Goal: Transaction & Acquisition: Purchase product/service

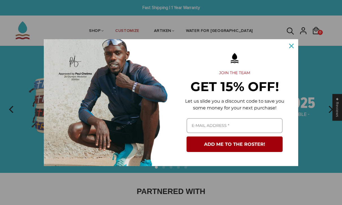
click at [292, 46] on icon "close icon" at bounding box center [291, 46] width 5 height 5
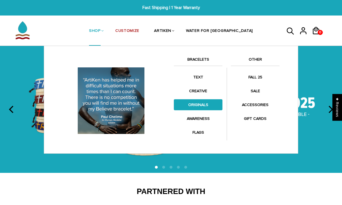
click at [207, 105] on link "ORIGINALS" at bounding box center [198, 104] width 49 height 11
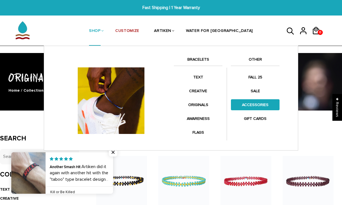
click at [269, 102] on link "ACCESSORIES" at bounding box center [255, 104] width 49 height 11
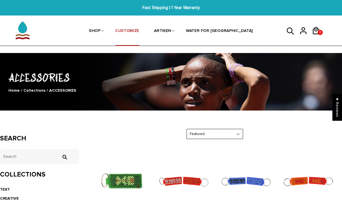
click at [139, 27] on link "CUSTOMIZE" at bounding box center [127, 31] width 24 height 30
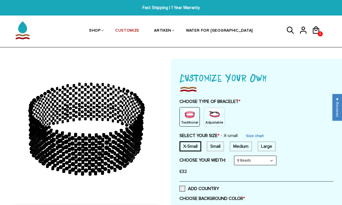
click at [275, 162] on select "8 Beads 6 Beads 10 Beads" at bounding box center [255, 160] width 42 height 9
select select "6-beads"
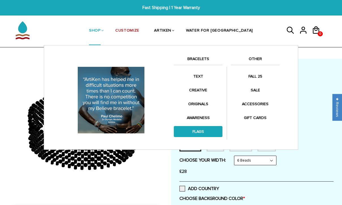
click at [199, 133] on link "FLAGS" at bounding box center [198, 131] width 49 height 11
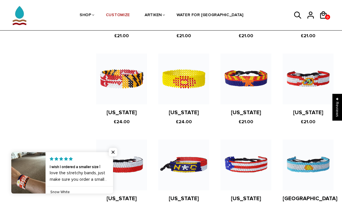
scroll to position [383, 0]
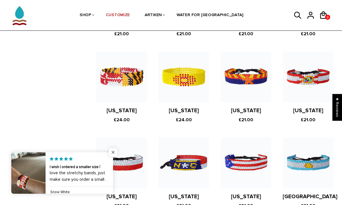
click at [109, 157] on span "Close popup widget" at bounding box center [113, 152] width 8 height 8
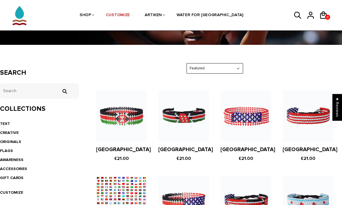
scroll to position [67, 0]
